Goal: Transaction & Acquisition: Purchase product/service

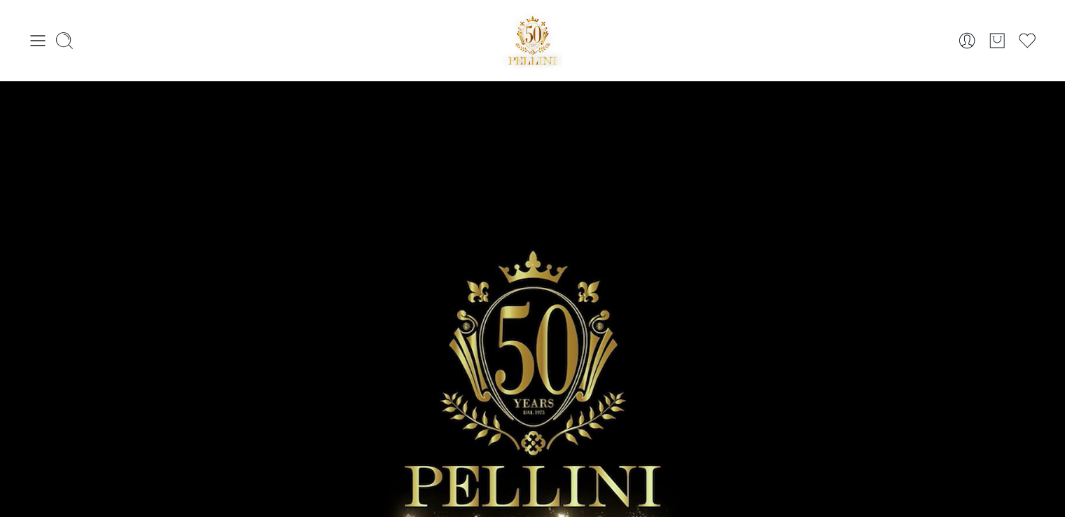
click at [563, 258] on sr7-adjuster at bounding box center [532, 396] width 1065 height 630
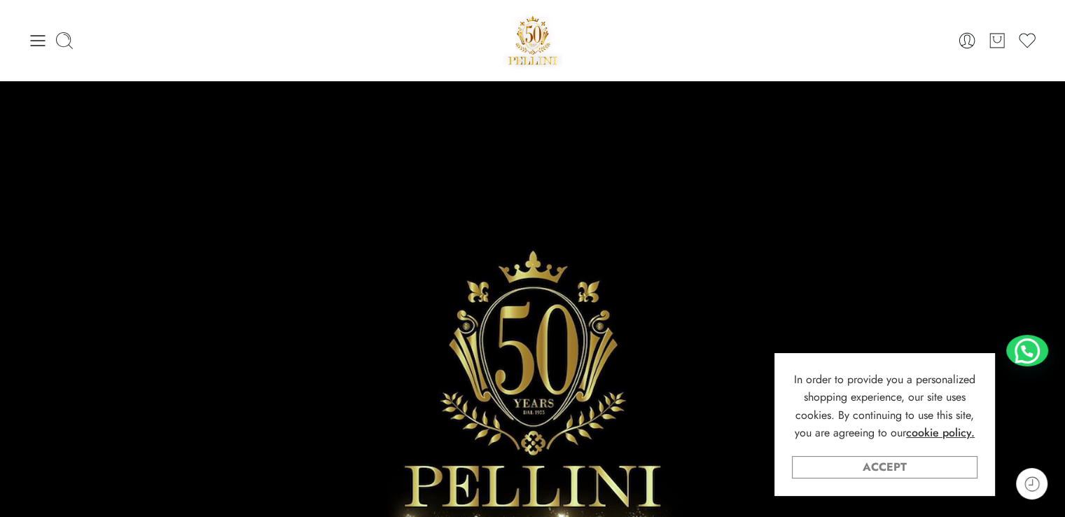
click at [919, 468] on link "Accept" at bounding box center [885, 467] width 186 height 22
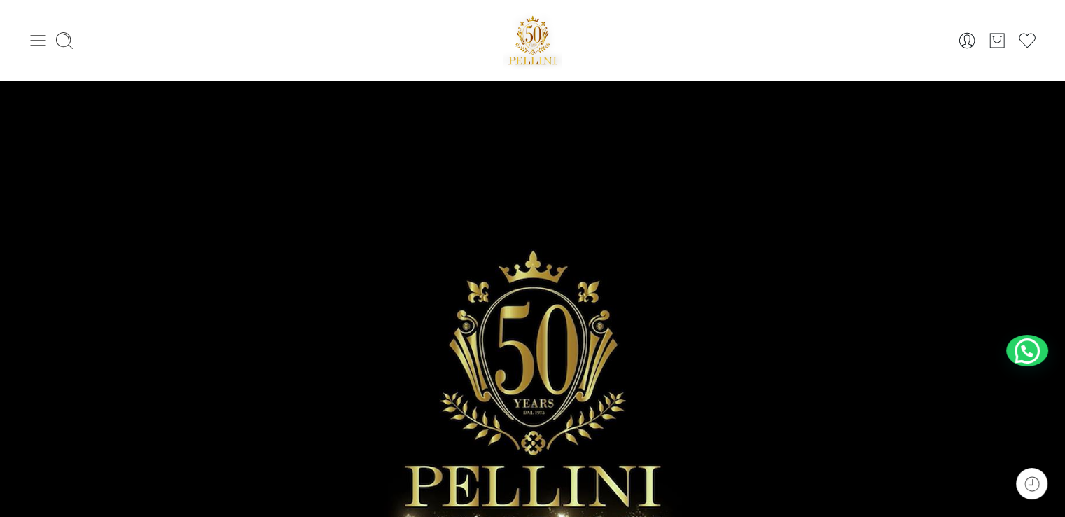
click at [31, 48] on icon at bounding box center [38, 41] width 20 height 20
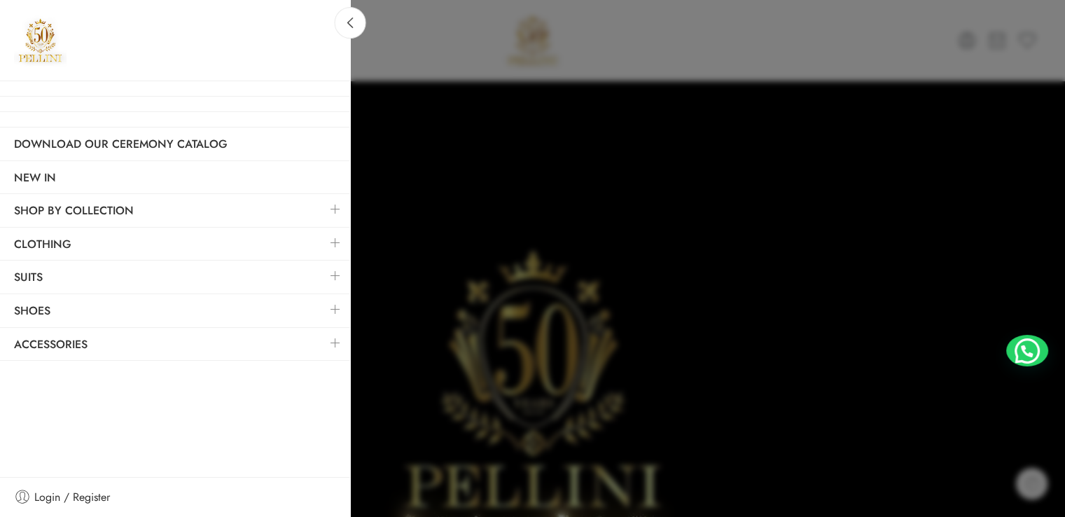
drag, startPoint x: 344, startPoint y: 134, endPoint x: 300, endPoint y: 90, distance: 62.9
drag, startPoint x: 300, startPoint y: 90, endPoint x: 501, endPoint y: 63, distance: 203.5
click at [501, 63] on div at bounding box center [532, 258] width 1065 height 517
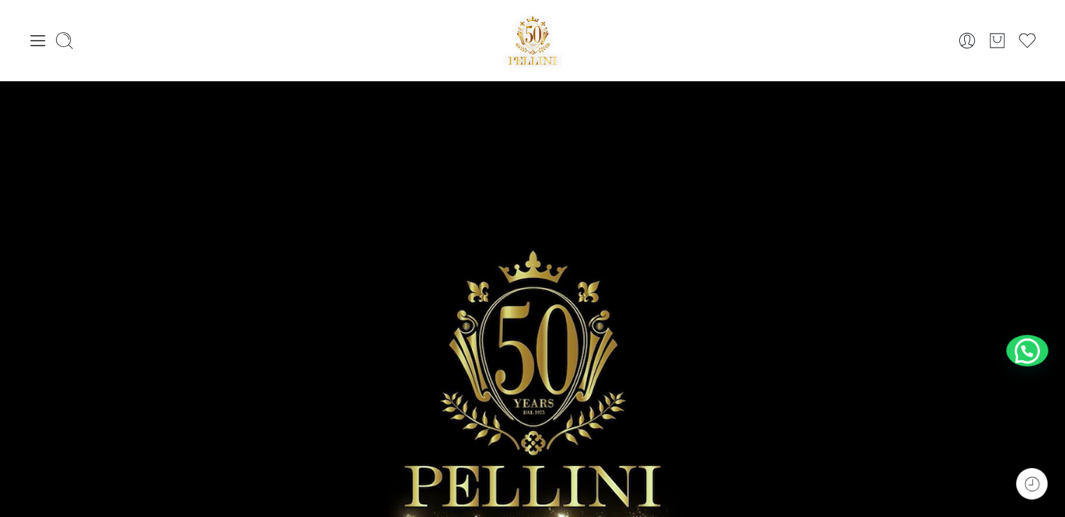
click at [33, 34] on icon at bounding box center [38, 41] width 20 height 20
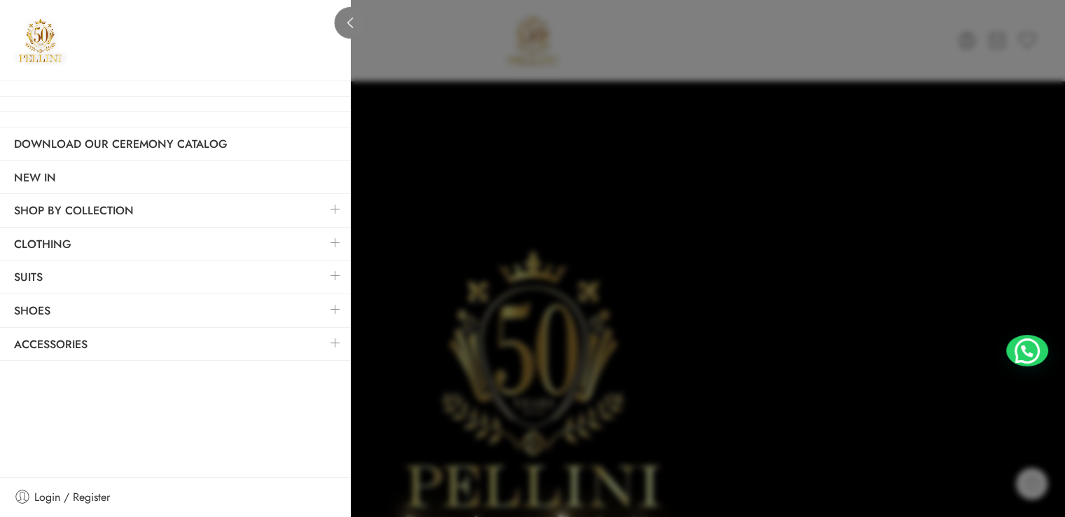
click at [358, 11] on link at bounding box center [351, 23] width 32 height 32
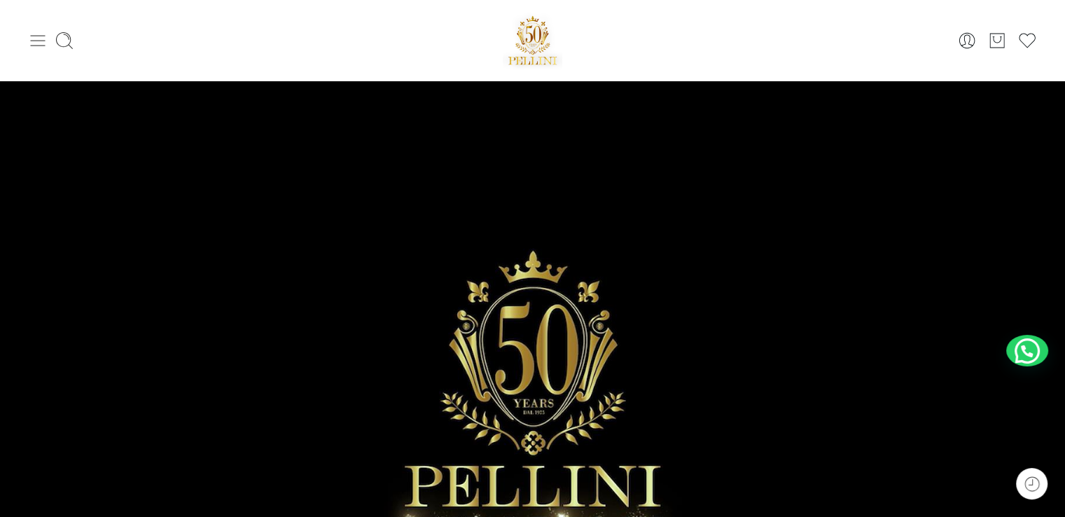
click at [41, 43] on icon at bounding box center [38, 41] width 20 height 20
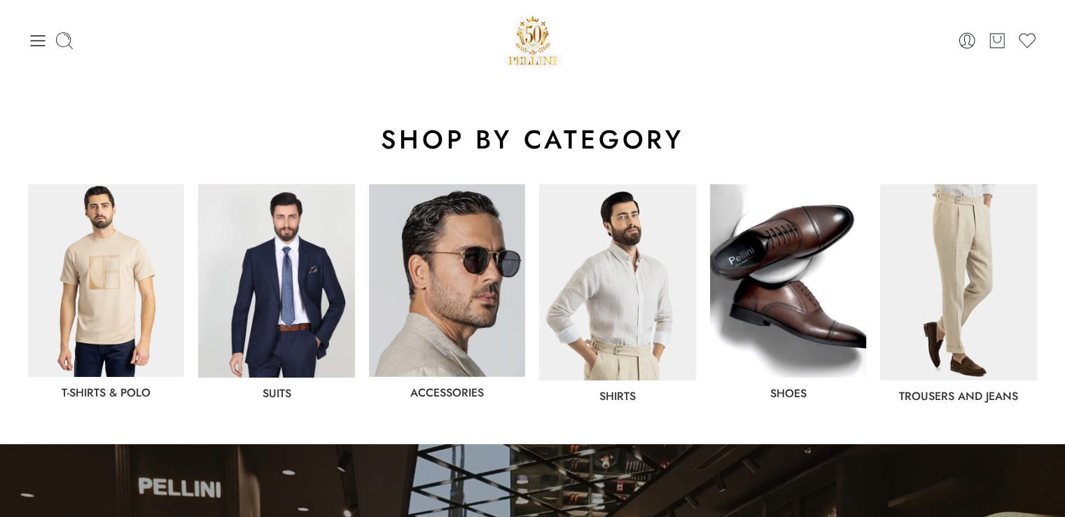
click at [314, 315] on img at bounding box center [276, 280] width 156 height 193
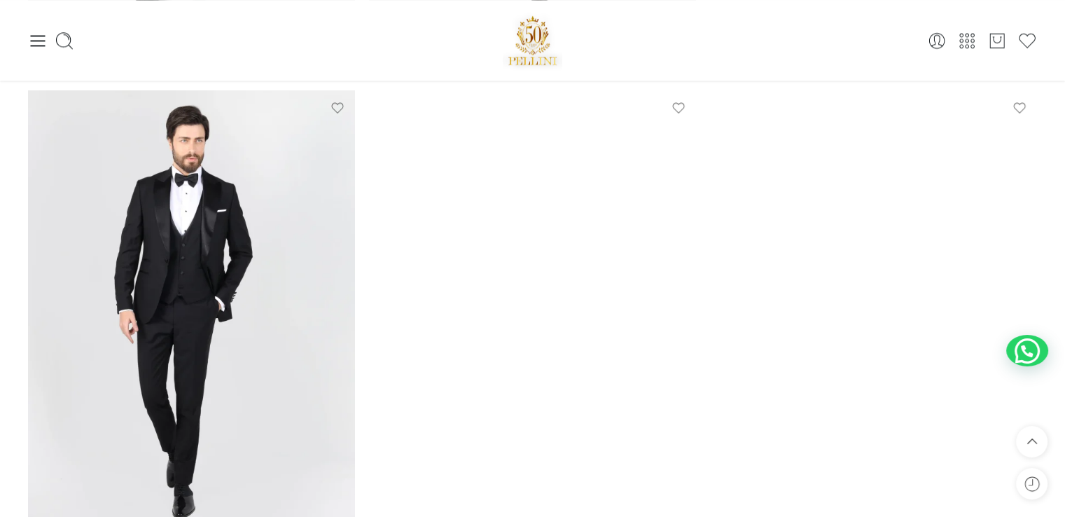
scroll to position [1680, 0]
